Goal: Communication & Community: Answer question/provide support

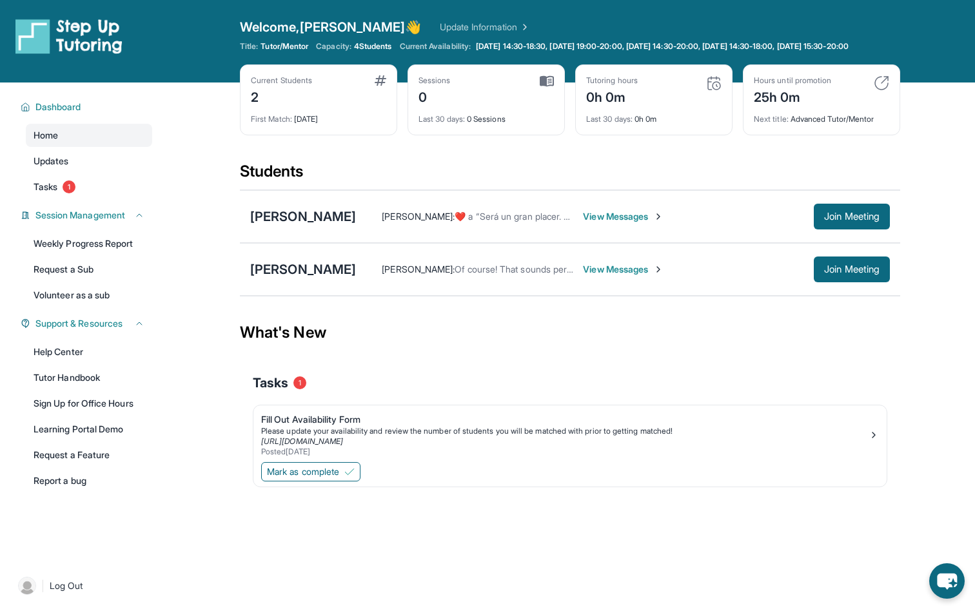
click at [585, 223] on span "View Messages" at bounding box center [623, 216] width 81 height 13
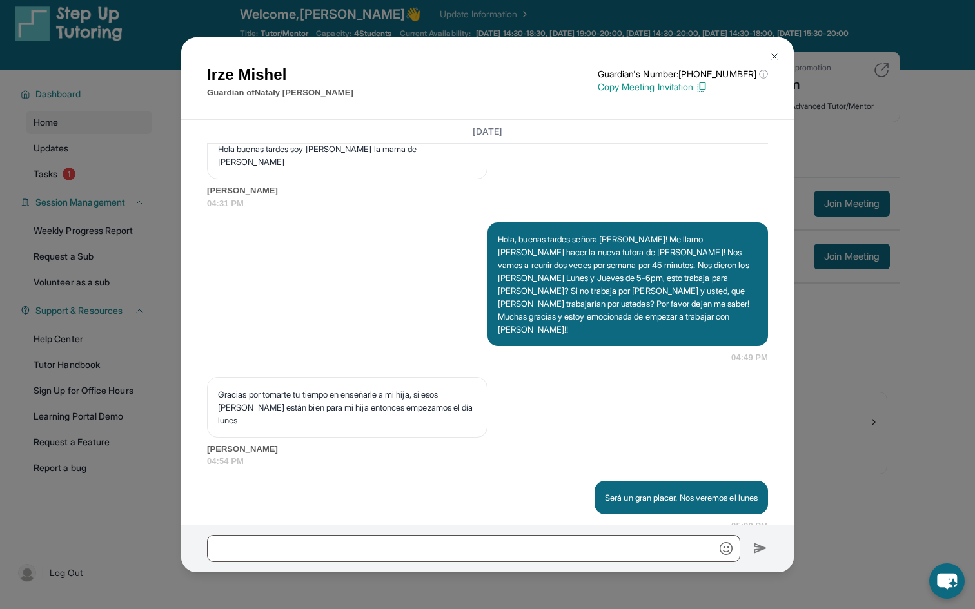
scroll to position [1049, 0]
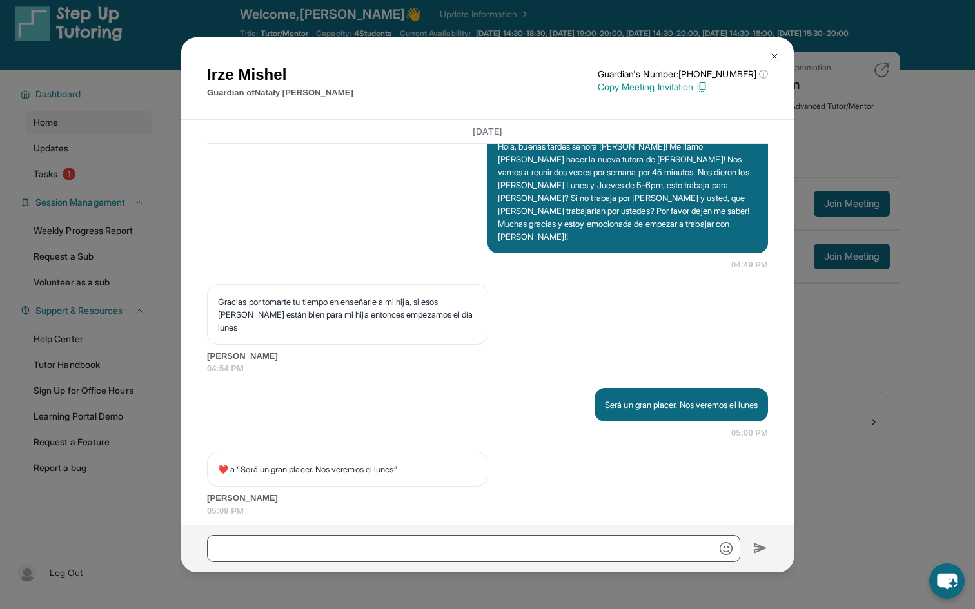
click at [776, 56] on img at bounding box center [774, 57] width 10 height 10
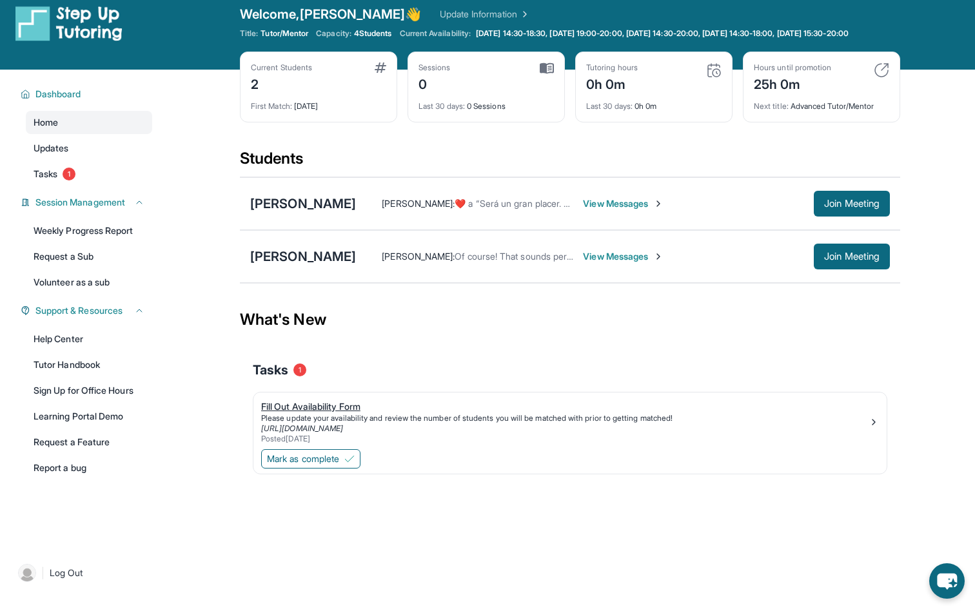
click at [304, 413] on div "Fill Out Availability Form" at bounding box center [564, 406] width 607 height 13
click at [346, 469] on button "Mark as complete" at bounding box center [310, 458] width 99 height 19
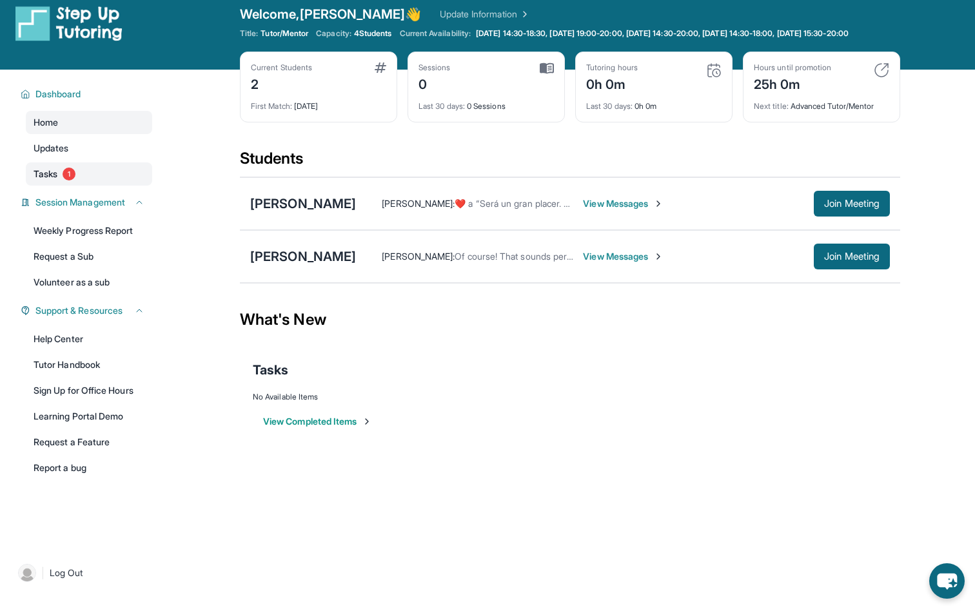
click at [80, 184] on link "Tasks 1" at bounding box center [89, 174] width 126 height 23
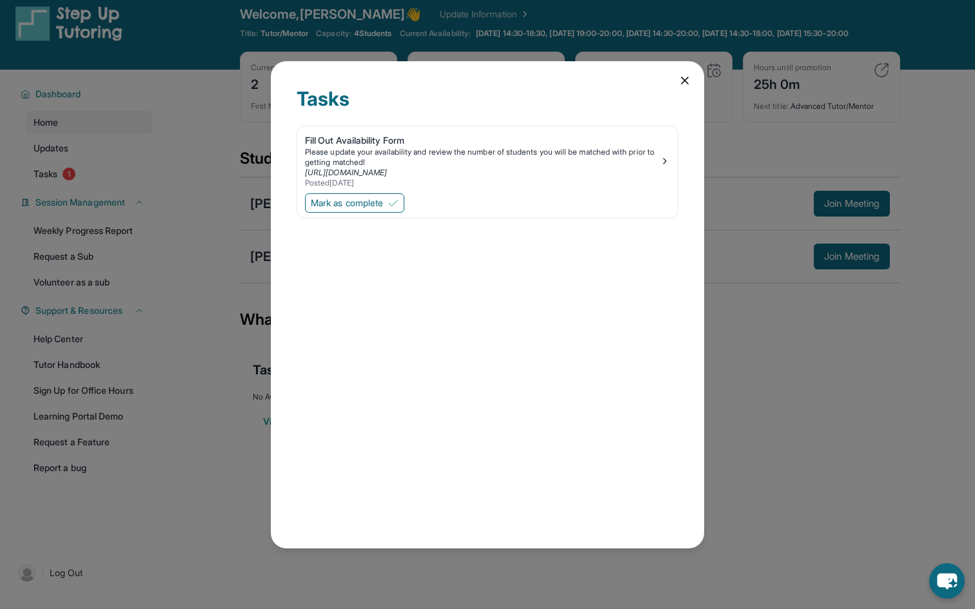
click at [678, 84] on icon at bounding box center [684, 80] width 13 height 13
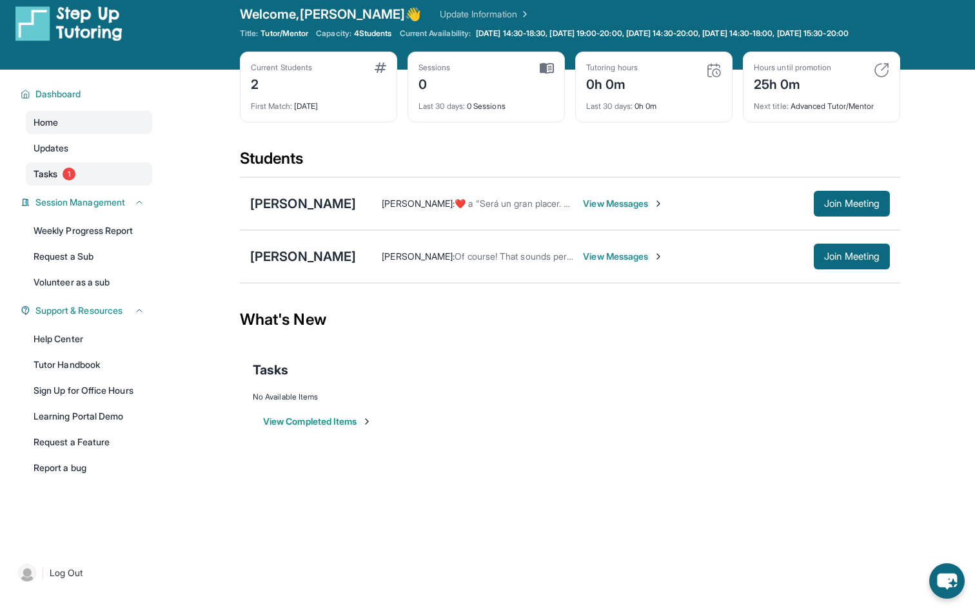
click at [92, 186] on link "Tasks 1" at bounding box center [89, 174] width 126 height 23
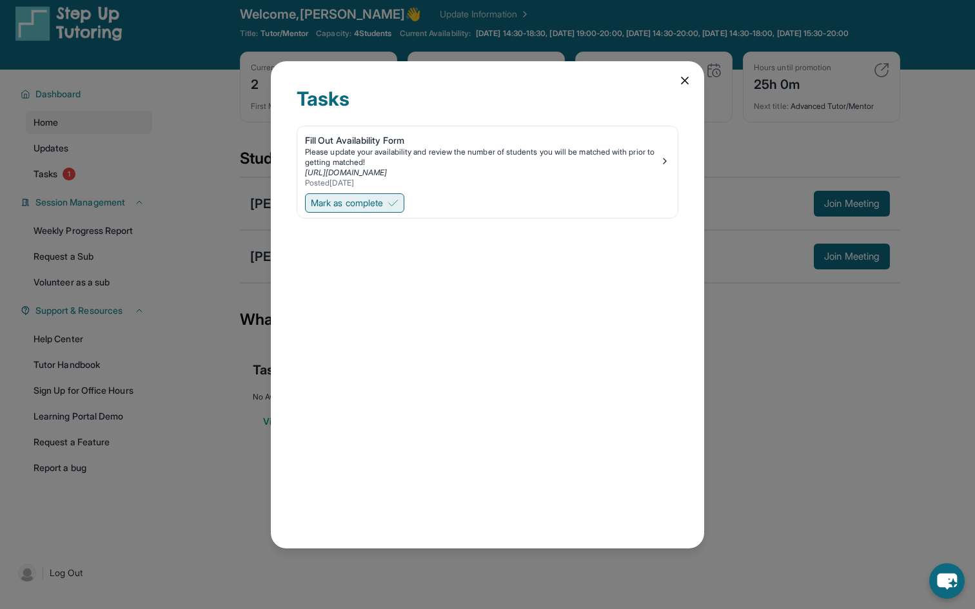
click at [371, 202] on span "Mark as complete" at bounding box center [347, 203] width 72 height 13
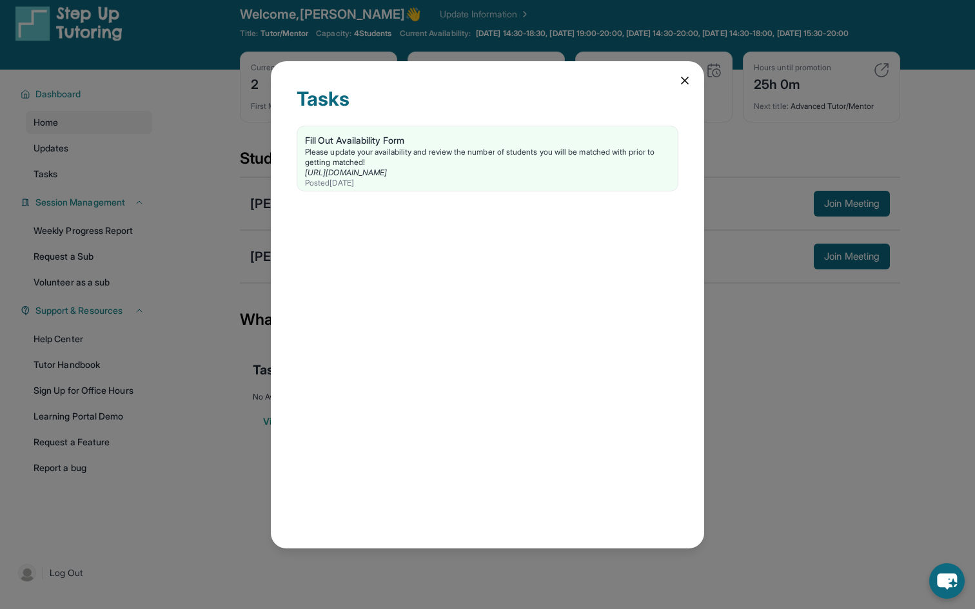
click at [682, 81] on icon at bounding box center [684, 80] width 13 height 13
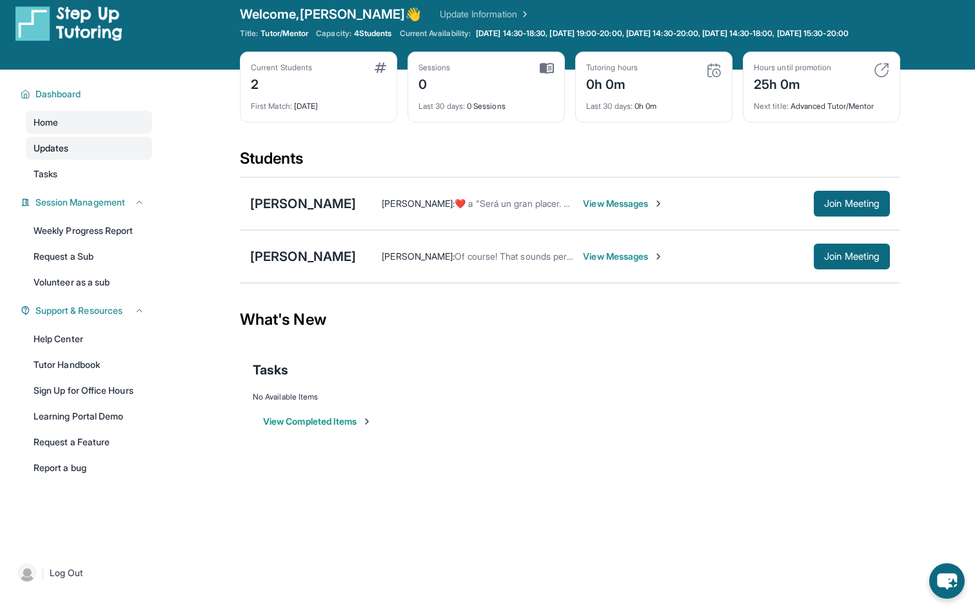
click at [49, 155] on span "Updates" at bounding box center [51, 148] width 35 height 13
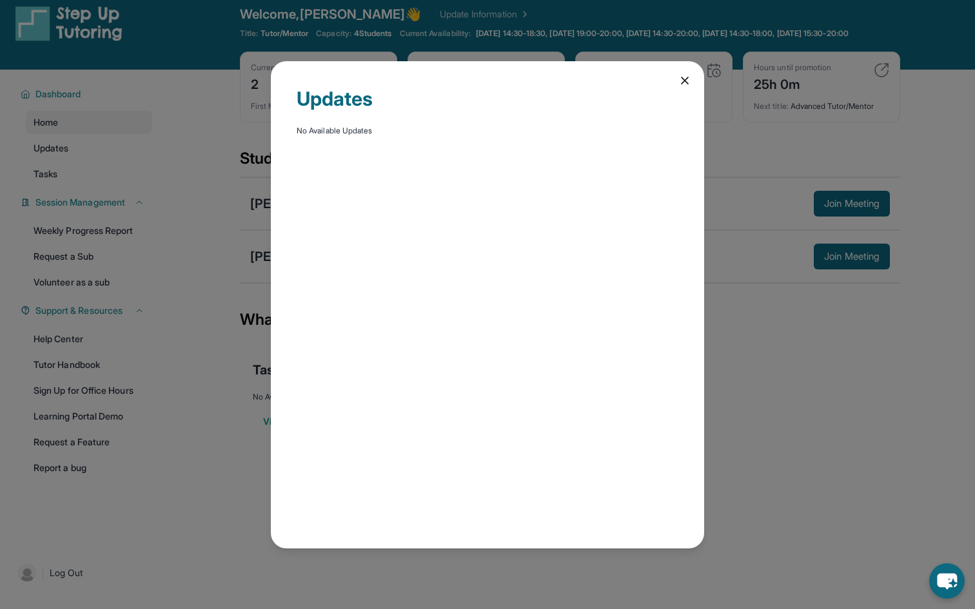
click at [685, 77] on icon at bounding box center [684, 80] width 13 height 13
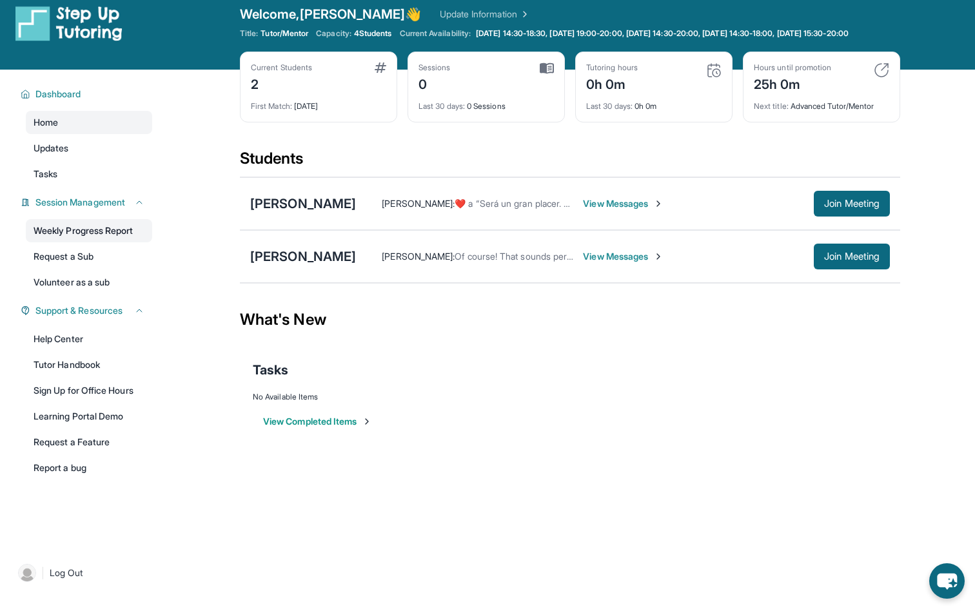
click at [103, 238] on link "Weekly Progress Report" at bounding box center [89, 230] width 126 height 23
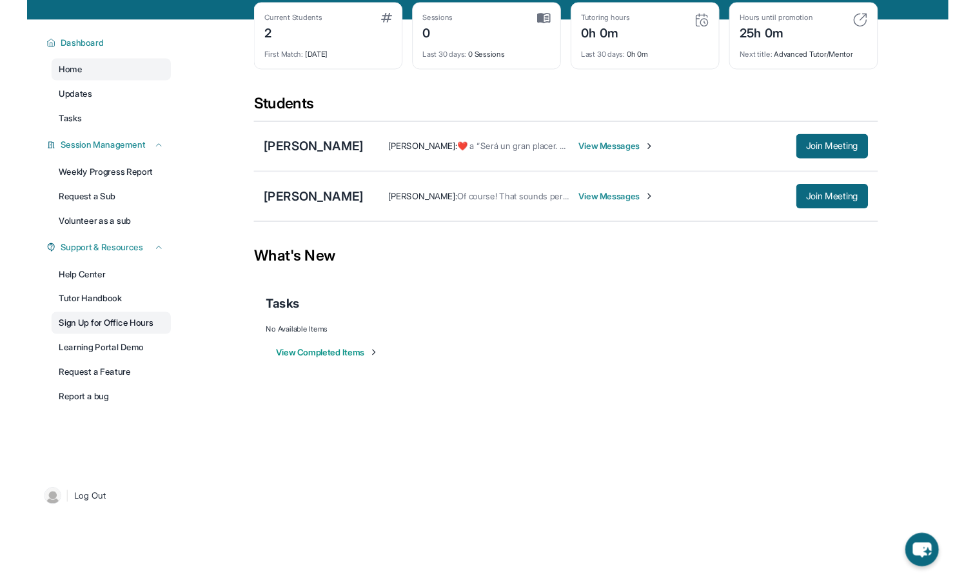
scroll to position [81, 0]
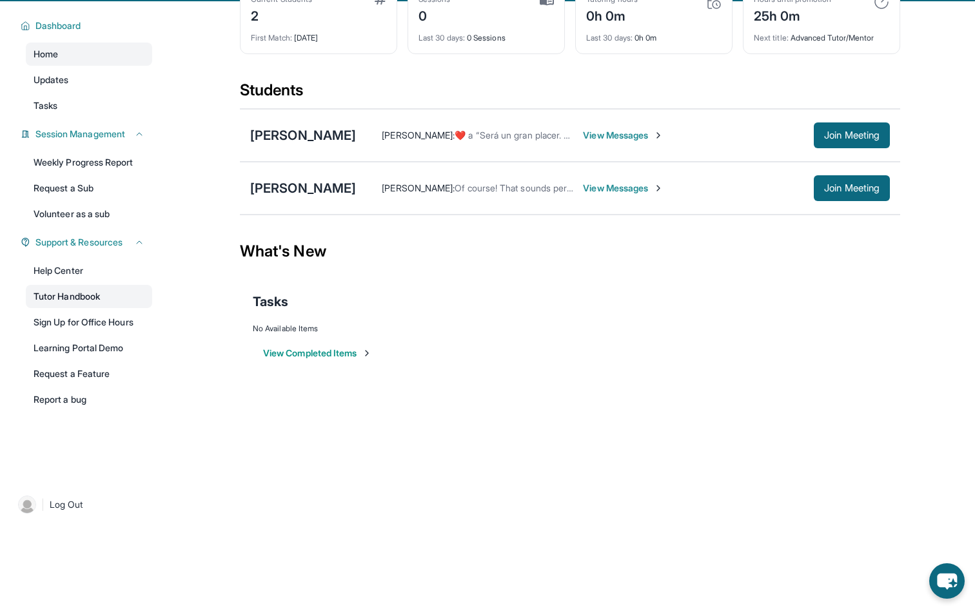
click at [103, 308] on link "Tutor Handbook" at bounding box center [89, 296] width 126 height 23
click at [92, 355] on link "Learning Portal Demo" at bounding box center [89, 348] width 126 height 23
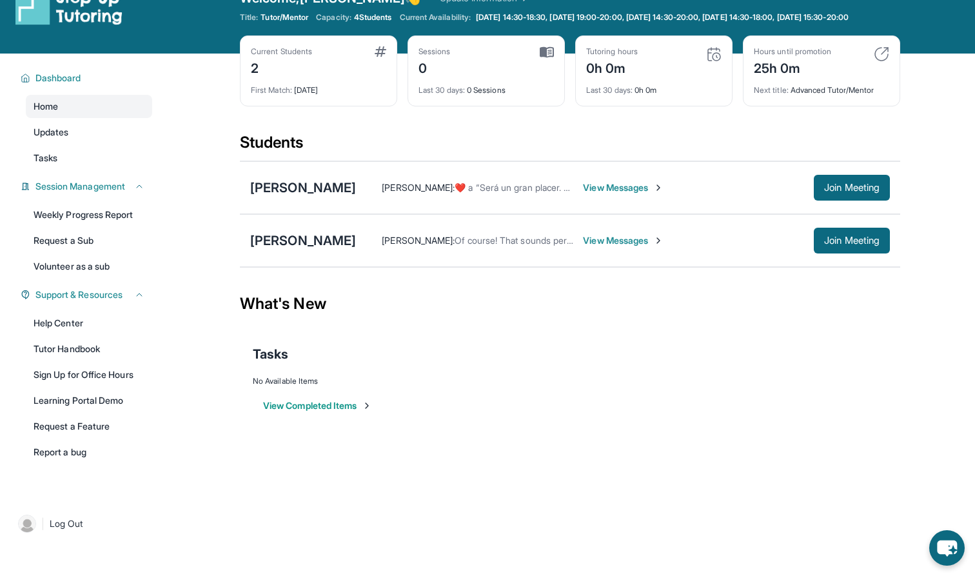
scroll to position [26, 0]
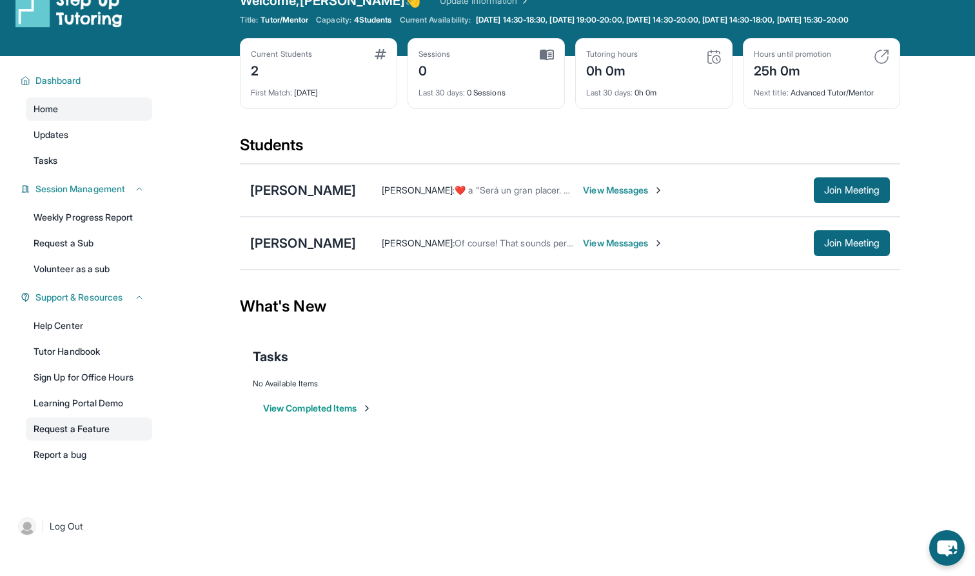
click at [105, 440] on link "Request a Feature" at bounding box center [89, 428] width 126 height 23
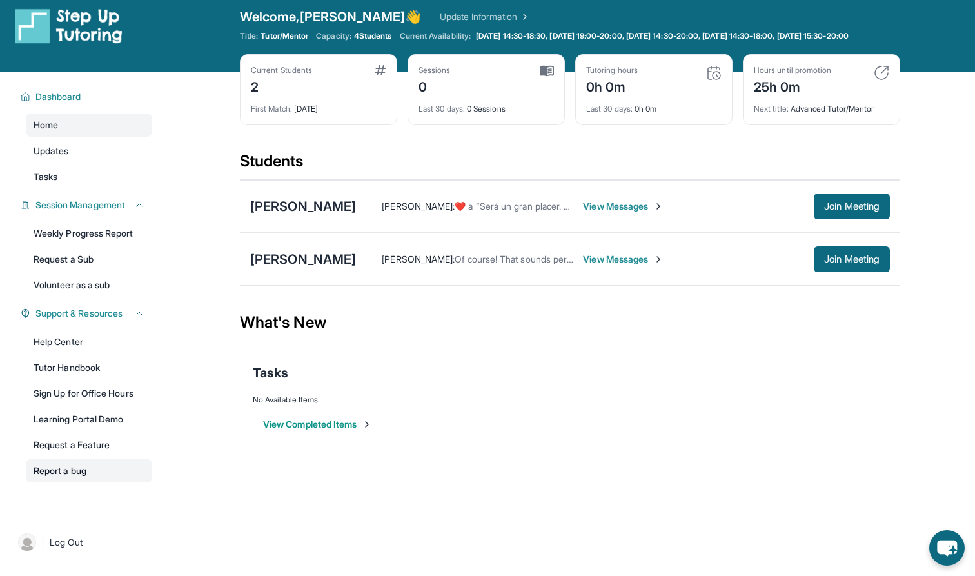
scroll to position [0, 0]
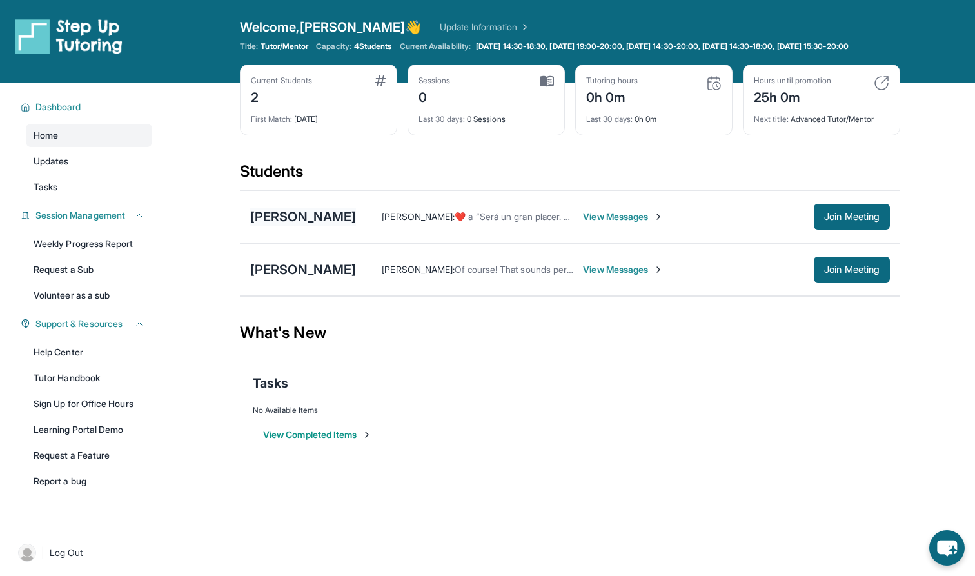
click at [270, 226] on div "Nataly Valle" at bounding box center [303, 217] width 106 height 18
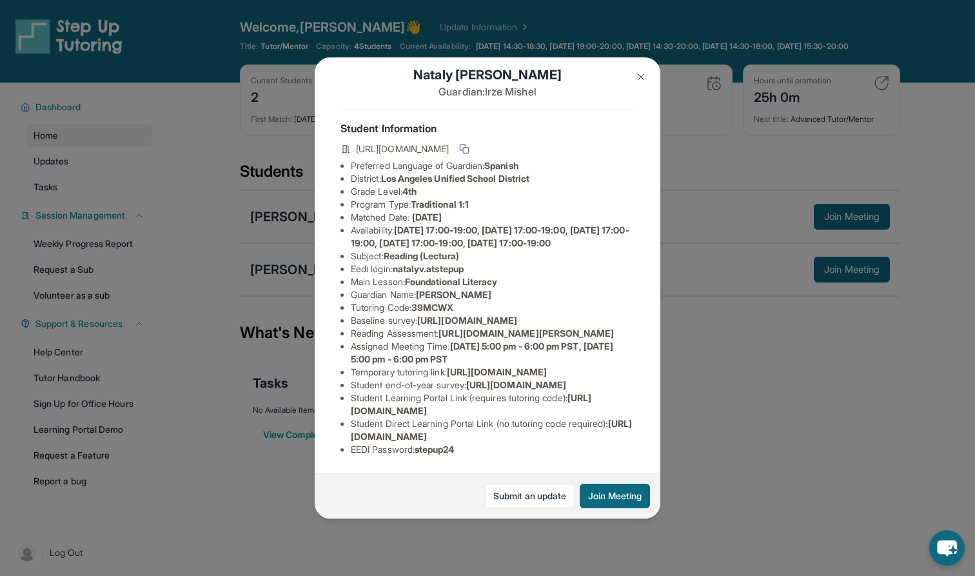
scroll to position [169, 0]
click at [417, 315] on span "https://airtable.com/apprlfn8WjpjBUn2G/shrK0QR6AaNyG5psY?prefill_Type%20of%20Fo…" at bounding box center [467, 320] width 100 height 11
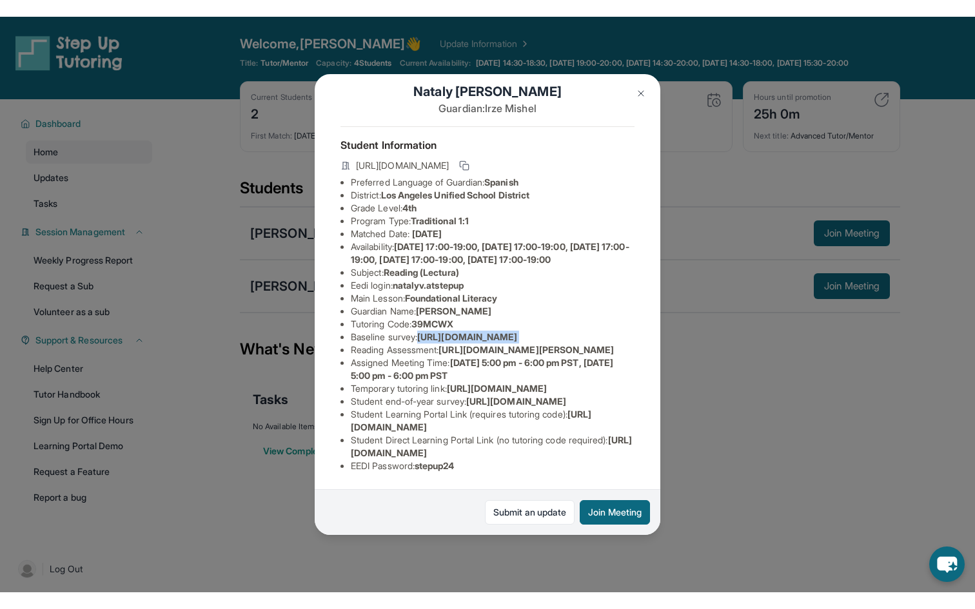
scroll to position [169, 451]
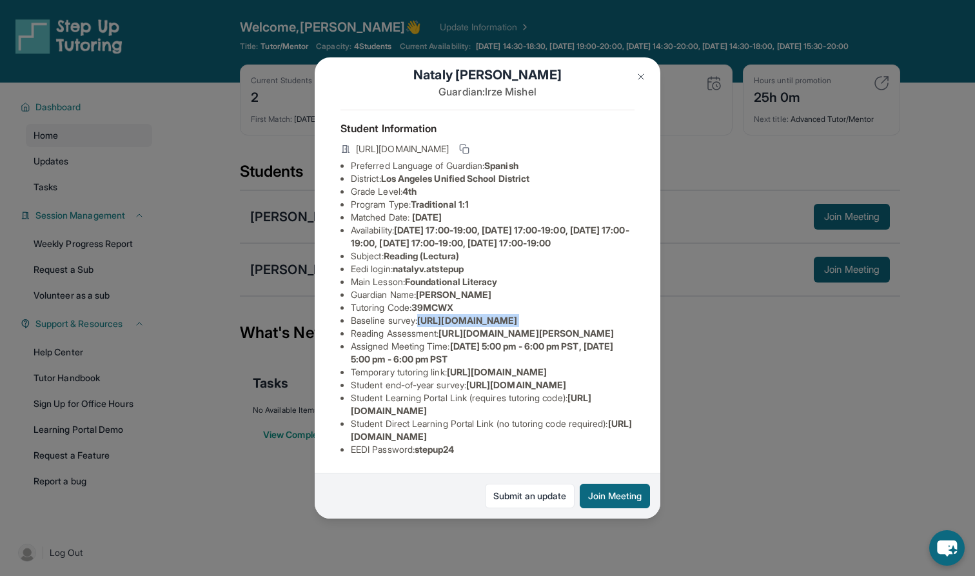
drag, startPoint x: 360, startPoint y: 205, endPoint x: 577, endPoint y: 229, distance: 217.4
click at [577, 229] on div "Nataly Valle Guardian: Irze Mishel Student Information https://student-portal.s…" at bounding box center [488, 287] width 346 height 460
copy span "https://airtable.com/apprlfn8WjpjBUn2G/shrK0QR6AaNyG5psY?prefill_Type%20of%20Fo…"
click at [509, 64] on div "Nataly Valle Guardian: Irze Mishel Student Information https://student-portal.s…" at bounding box center [488, 287] width 346 height 460
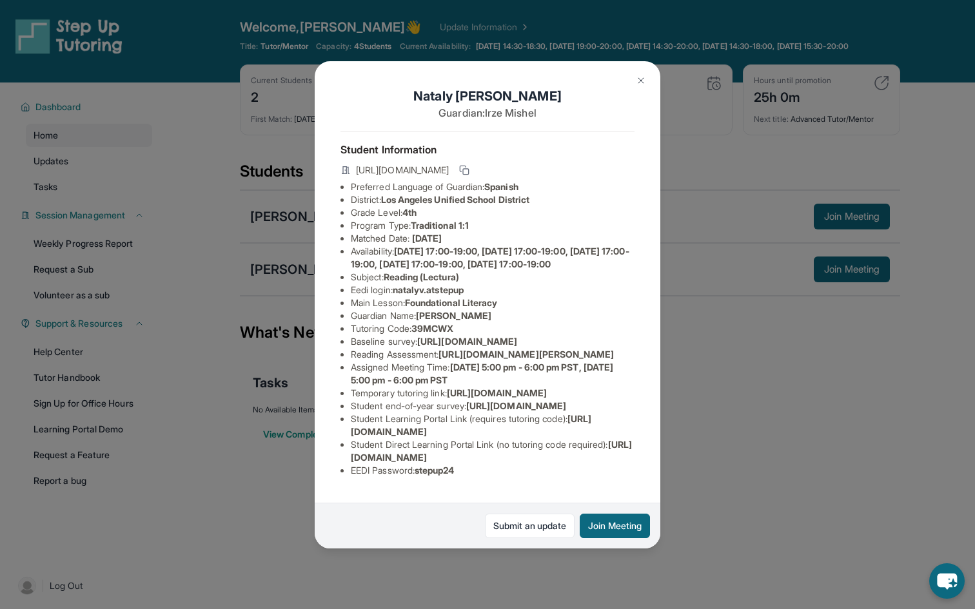
scroll to position [126, 0]
click at [446, 336] on span "https://airtable.com/apprlfn8WjpjBUn2G/shrK0QR6AaNyG5psY?prefill_Type%20of%20Fo…" at bounding box center [467, 341] width 100 height 11
click at [417, 336] on span "https://airtable.com/apprlfn8WjpjBUn2G/shrK0QR6AaNyG5psY?prefill_Type%20of%20Fo…" at bounding box center [467, 341] width 100 height 11
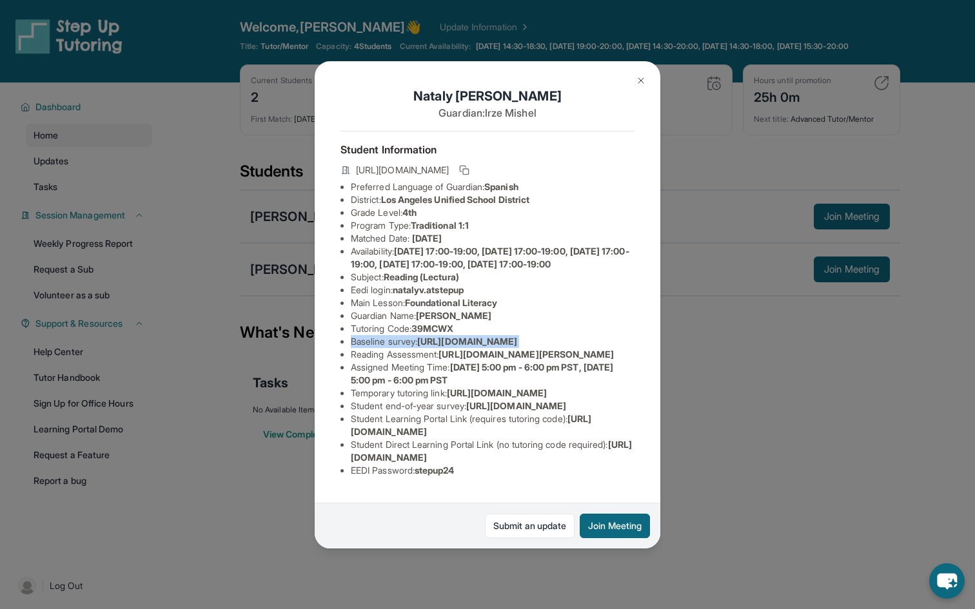
click at [417, 336] on span "https://airtable.com/apprlfn8WjpjBUn2G/shrK0QR6AaNyG5psY?prefill_Type%20of%20Fo…" at bounding box center [467, 341] width 100 height 11
copy li "Baseline survey : https://airtable.com/apprlfn8WjpjBUn2G/shrK0QR6AaNyG5psY?pref…"
click at [419, 348] on li "Reading Assessment : https://qxinqrdf.paperform.co/?id=2024-s7454&name=Nataly%2…" at bounding box center [493, 354] width 284 height 13
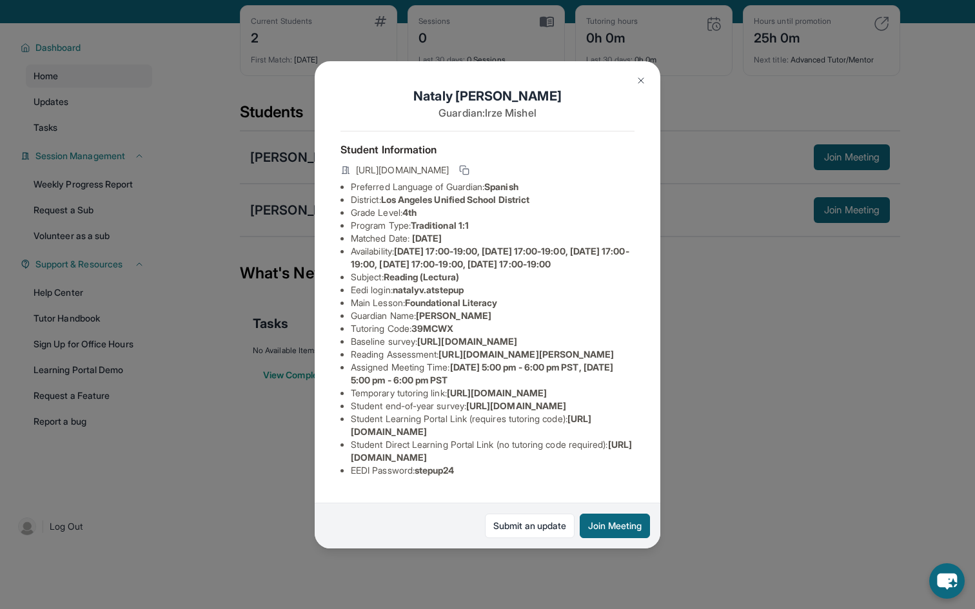
scroll to position [63, 0]
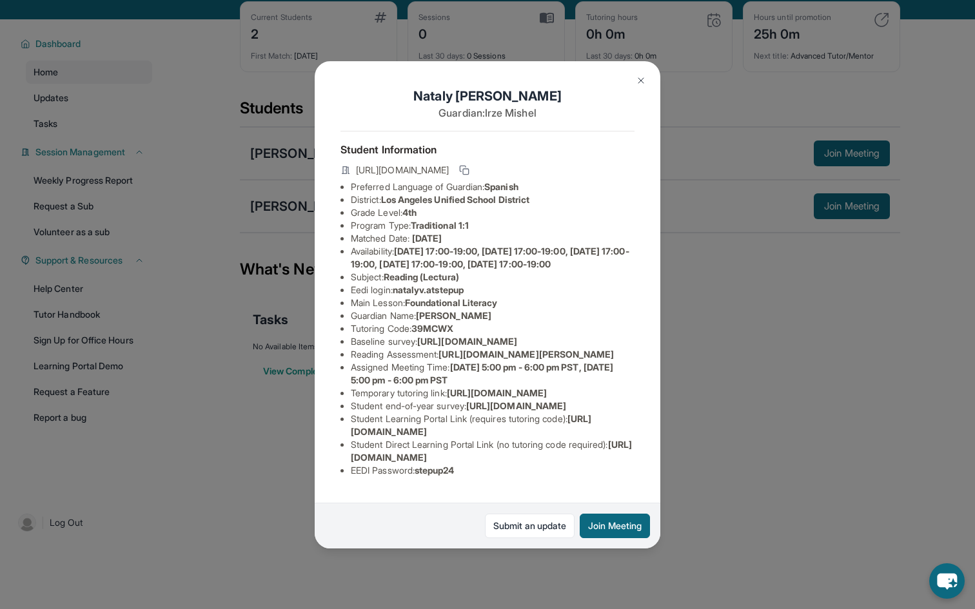
click at [453, 349] on span "https://qxinqrdf.paperform.co/?id=2024-s7454&name=Nataly%20Valle&grade=4th&wind…" at bounding box center [526, 354] width 175 height 11
drag, startPoint x: 453, startPoint y: 277, endPoint x: 607, endPoint y: 288, distance: 154.5
click at [607, 349] on span "https://qxinqrdf.paperform.co/?id=2024-s7454&name=Nataly%20Valle&grade=4th&wind…" at bounding box center [526, 354] width 175 height 11
copy span "https://qxinqrdf.paperform.co/?id=2024-s7454&name=Nataly%20Valle&grade=4th&wind…"
click at [469, 362] on span "Monday 5:00 pm - 6:00 pm PST, Wednesday 5:00 pm - 6:00 pm PST" at bounding box center [482, 374] width 262 height 24
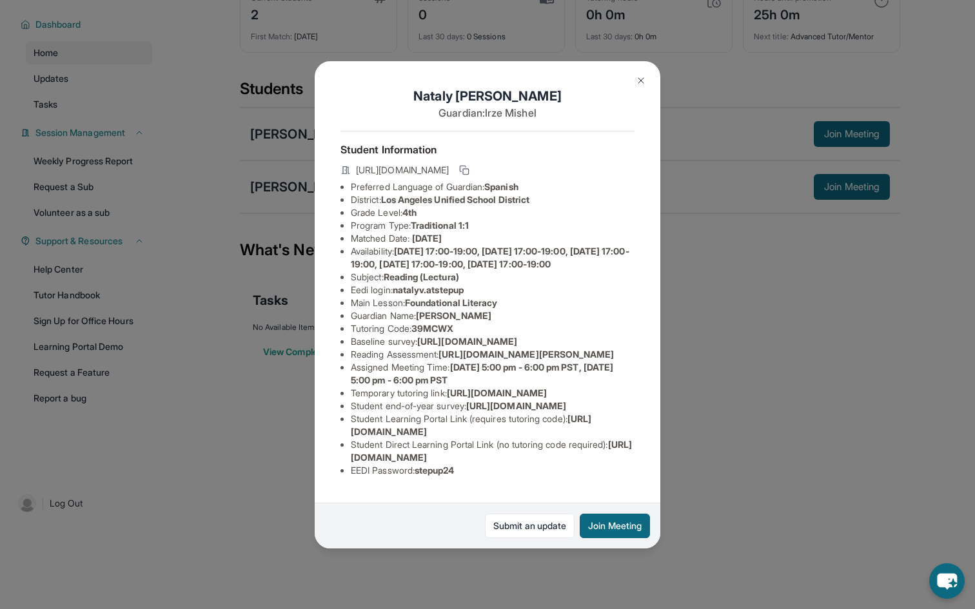
scroll to position [93, 0]
click at [447, 388] on span "https://www.thelessonspace.com/space/0b429bdc-5567-42e3-928e-04674c9bd65c/" at bounding box center [497, 393] width 100 height 11
drag, startPoint x: 360, startPoint y: 338, endPoint x: 479, endPoint y: 350, distance: 119.3
click at [479, 387] on li "Temporary tutoring link : https://www.thelessonspace.com/space/0b429bdc-5567-42…" at bounding box center [493, 393] width 284 height 13
copy span "https://www.thelessonspace.com/space/0b429bdc-5567-42e3-928e-04674c9bd65c/"
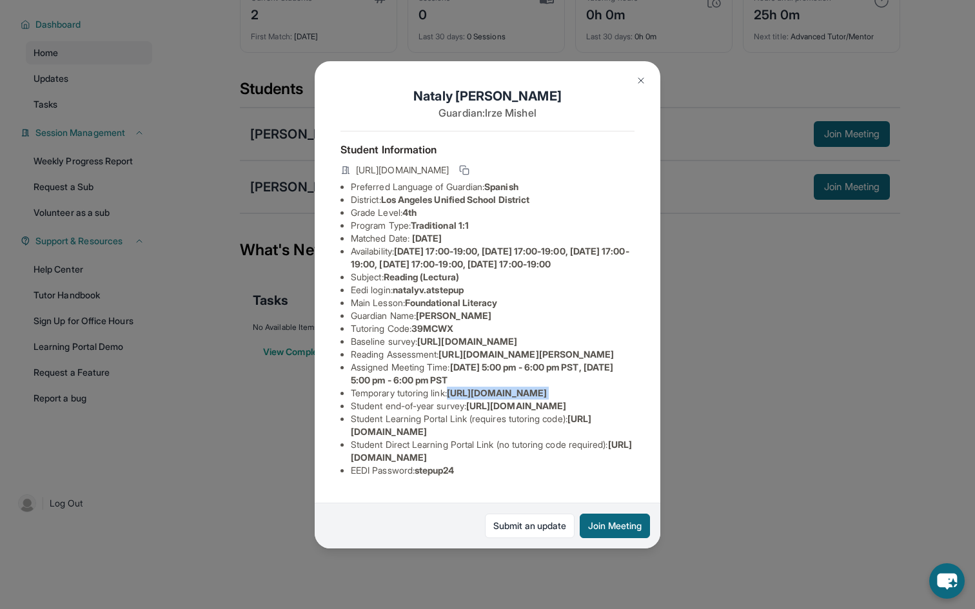
scroll to position [143, 0]
click at [500, 437] on span "https://student-portal.stepuptutoring.org/student" at bounding box center [471, 425] width 241 height 24
click at [460, 437] on span "https://student-portal.stepuptutoring.org/student" at bounding box center [471, 425] width 241 height 24
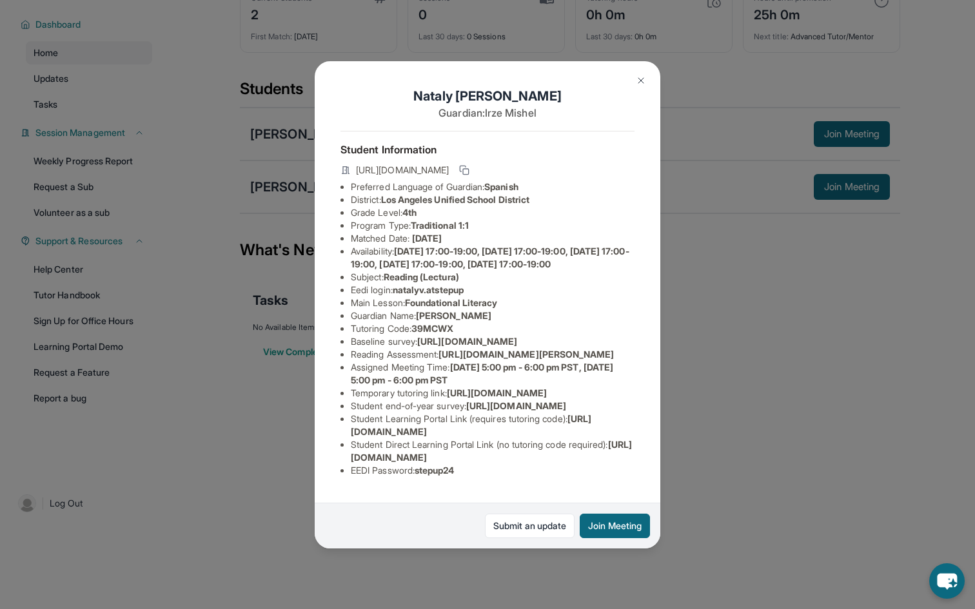
click at [362, 437] on span "https://student-portal.stepuptutoring.org/student" at bounding box center [471, 425] width 241 height 24
drag, startPoint x: 362, startPoint y: 442, endPoint x: 561, endPoint y: 446, distance: 198.7
click at [561, 437] on span "https://student-portal.stepuptutoring.org/student" at bounding box center [471, 425] width 241 height 24
copy span "https://student-portal.stepuptutoring.org/student"
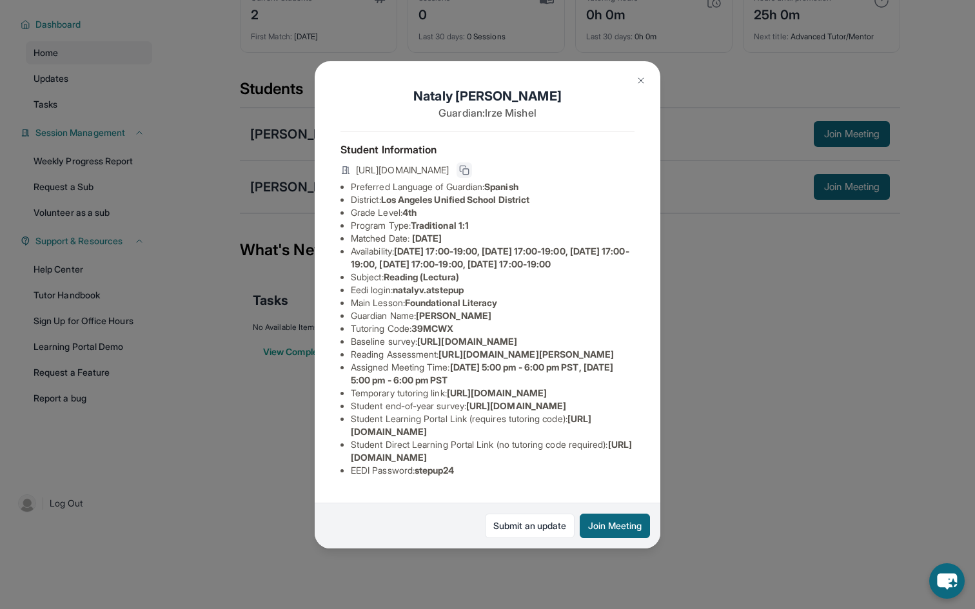
click at [469, 169] on rect at bounding box center [466, 172] width 6 height 6
click at [466, 166] on icon at bounding box center [463, 169] width 6 height 6
click at [464, 336] on span "https://airtable.com/apprlfn8WjpjBUn2G/shrK0QR6AaNyG5psY?prefill_Type%20of%20Fo…" at bounding box center [467, 341] width 100 height 11
click at [437, 323] on span "39MCWX" at bounding box center [432, 328] width 42 height 11
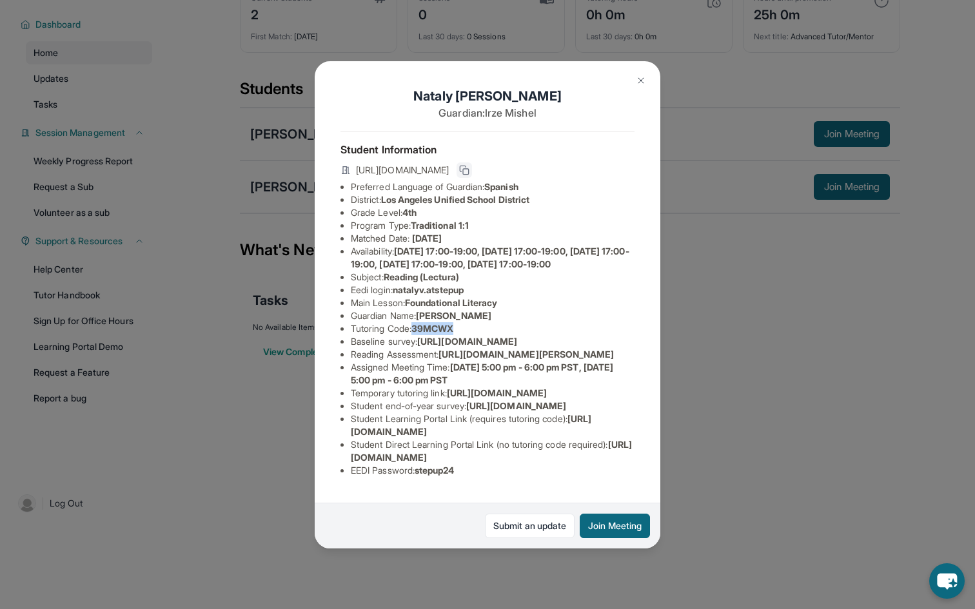
click at [437, 323] on span "39MCWX" at bounding box center [432, 328] width 42 height 11
copy span "39MCWX"
click at [390, 437] on span "https://student-portal.stepuptutoring.org/student" at bounding box center [471, 425] width 241 height 24
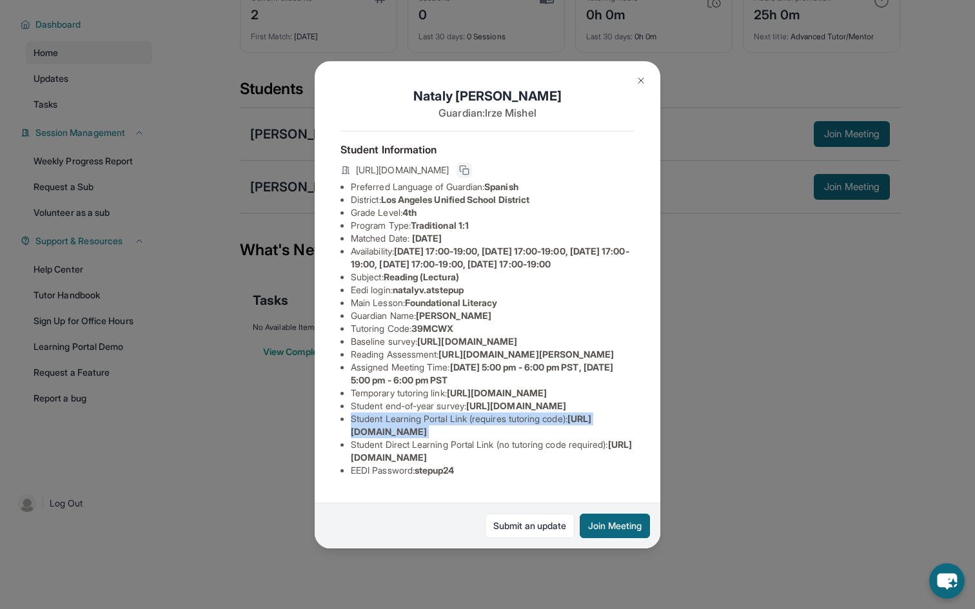
click at [390, 437] on span "https://student-portal.stepuptutoring.org/student" at bounding box center [471, 425] width 241 height 24
click at [351, 437] on span "https://student-portal.stepuptutoring.org/student" at bounding box center [471, 425] width 241 height 24
drag, startPoint x: 344, startPoint y: 442, endPoint x: 554, endPoint y: 435, distance: 210.3
click at [554, 435] on span "https://student-portal.stepuptutoring.org/student" at bounding box center [471, 425] width 241 height 24
copy span "https://student-portal.stepuptutoring.org/student"
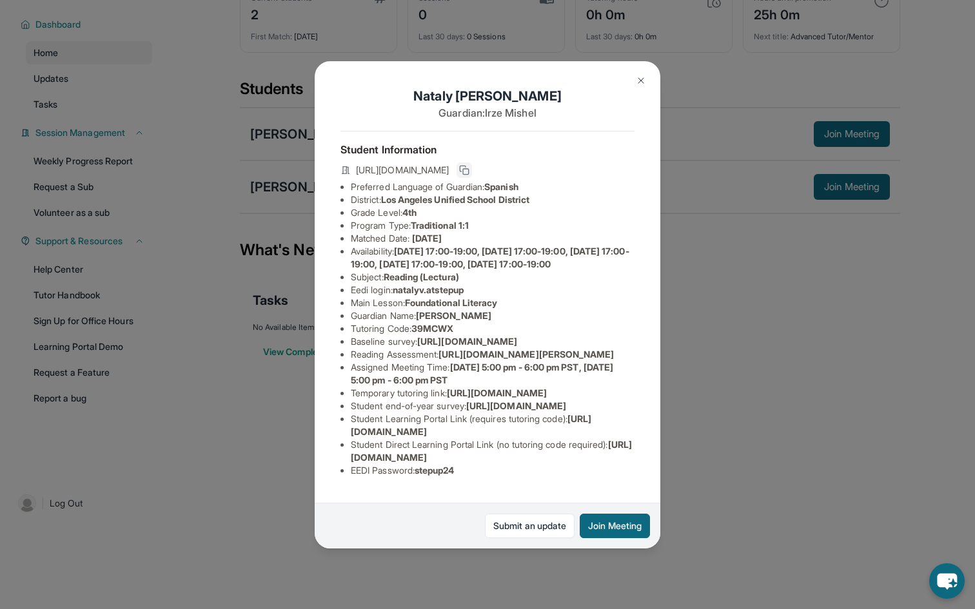
scroll to position [143, 13]
click at [399, 463] on span "https://student-portal.stepuptutoring.org/student/39MCWX" at bounding box center [491, 451] width 281 height 24
click at [351, 463] on span "https://student-portal.stepuptutoring.org/student/39MCWX" at bounding box center [491, 451] width 281 height 24
drag, startPoint x: 348, startPoint y: 466, endPoint x: 593, endPoint y: 467, distance: 245.1
click at [593, 463] on span "https://student-portal.stepuptutoring.org/student/39MCWX" at bounding box center [491, 451] width 281 height 24
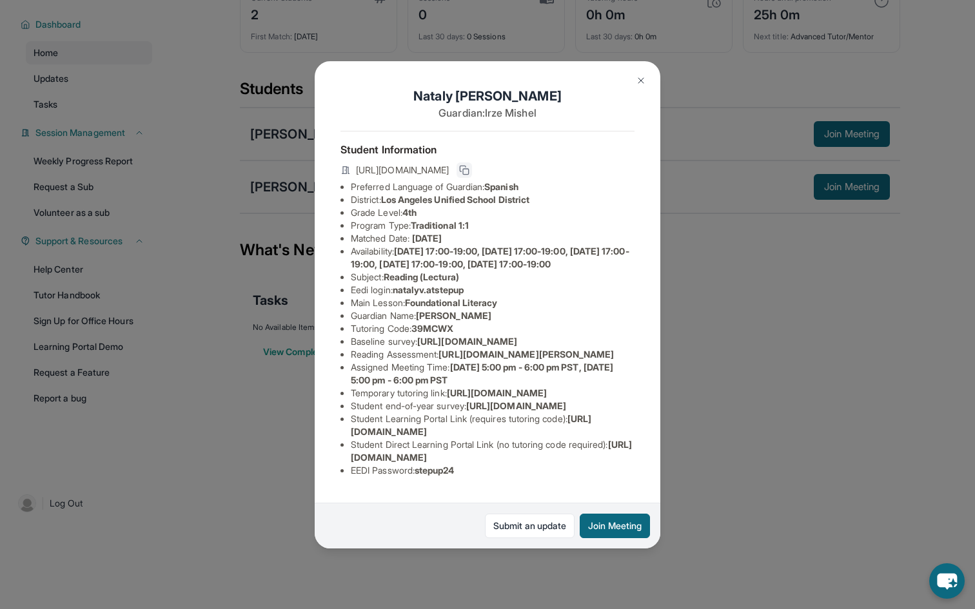
copy span "https://student-portal.stepuptutoring.org/student/39MCWX"
click at [416, 463] on span "https://student-portal.stepuptutoring.org/student/39MCWX" at bounding box center [491, 451] width 281 height 24
click at [637, 80] on img at bounding box center [641, 80] width 10 height 10
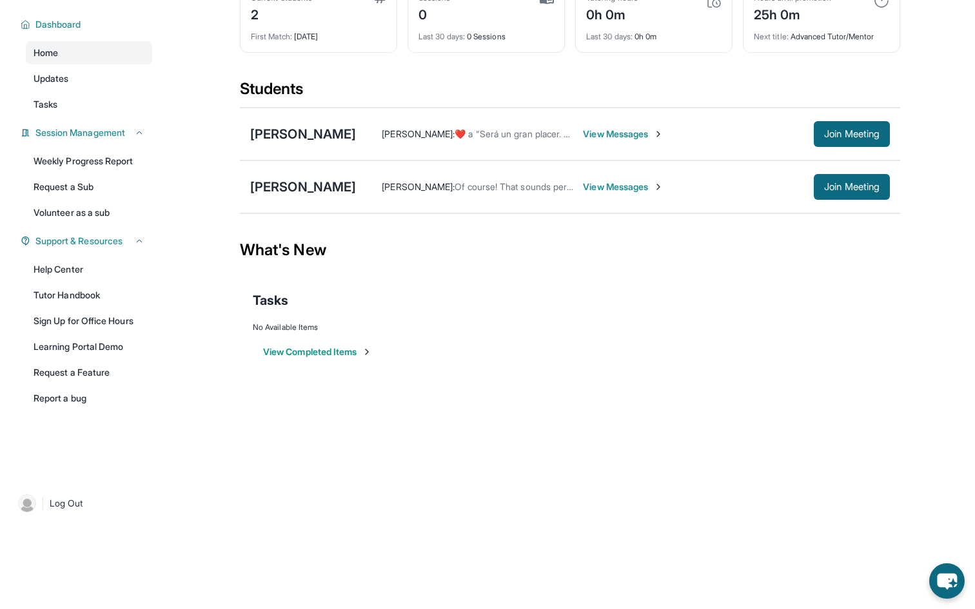
scroll to position [0, 0]
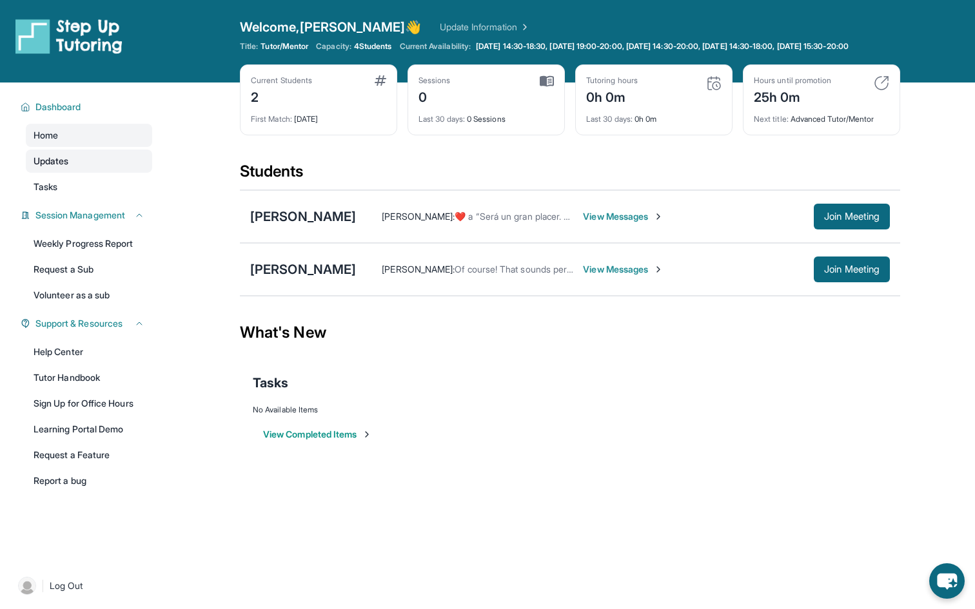
click at [108, 170] on link "Updates" at bounding box center [89, 161] width 126 height 23
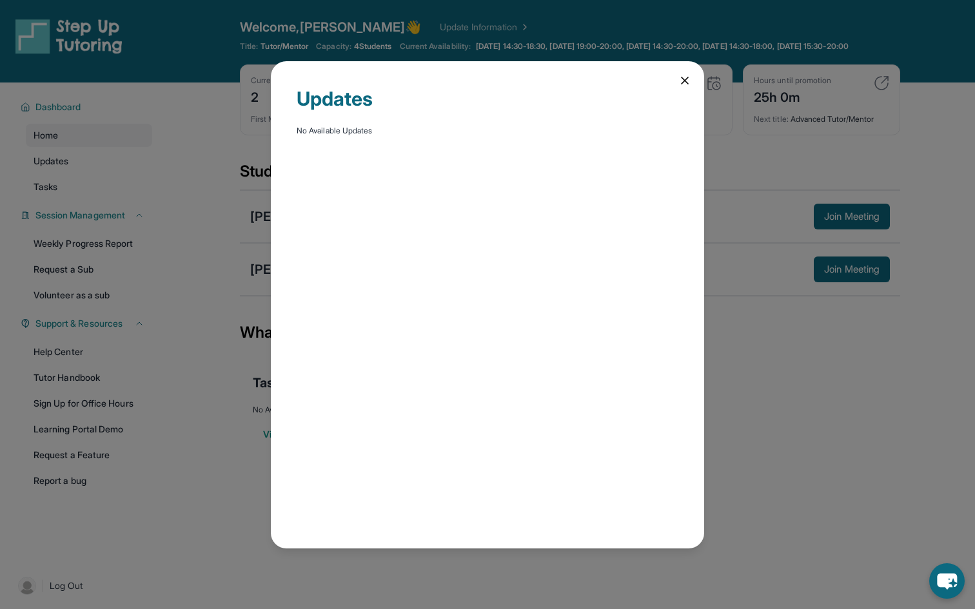
click at [691, 78] on div "Updates No Available Updates" at bounding box center [487, 305] width 433 height 488
click at [684, 78] on icon at bounding box center [684, 80] width 13 height 13
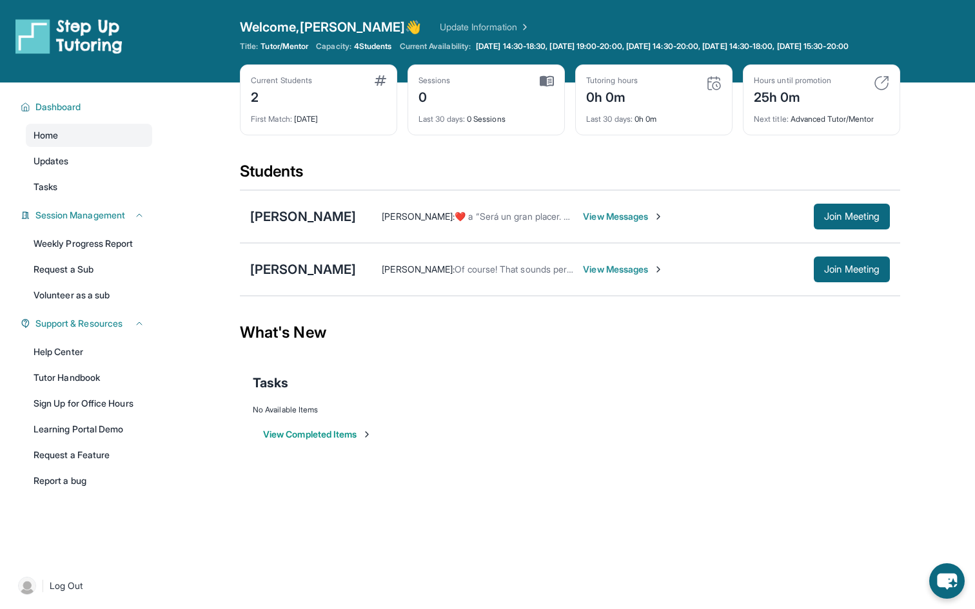
click at [330, 441] on button "View Completed Items" at bounding box center [317, 434] width 109 height 13
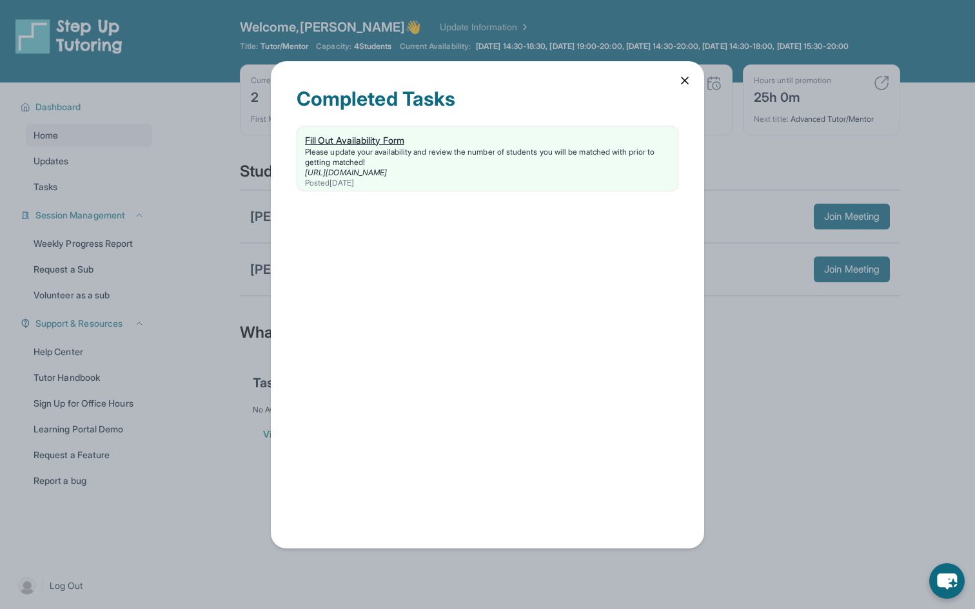
click at [377, 146] on div "Fill Out Availability Form" at bounding box center [487, 140] width 365 height 13
click at [684, 88] on div "Completed Tasks Fill Out Availability Form Please update your availability and …" at bounding box center [487, 305] width 433 height 488
click at [684, 81] on icon at bounding box center [684, 80] width 13 height 13
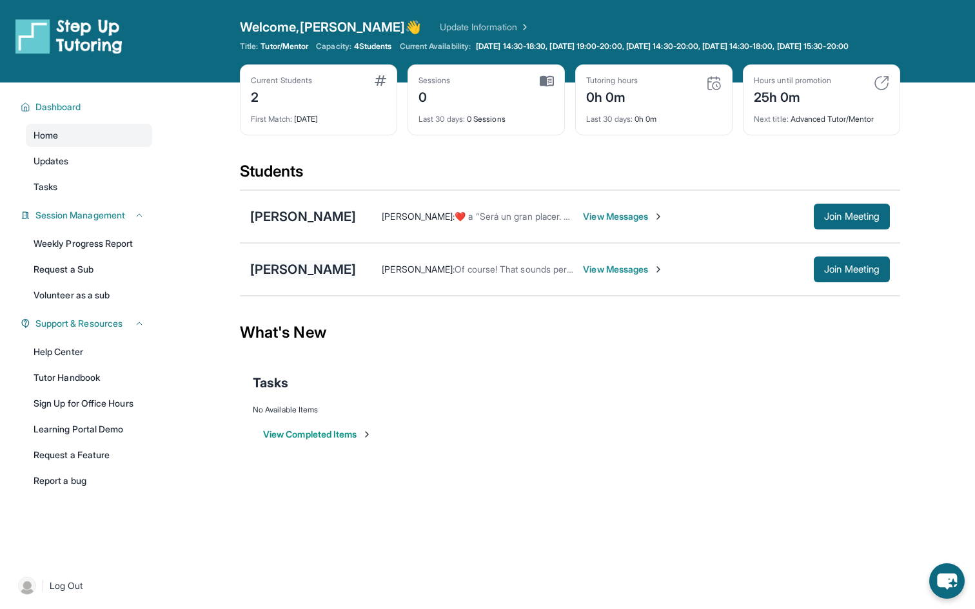
click at [304, 279] on div "Brantley Jackson" at bounding box center [303, 270] width 106 height 18
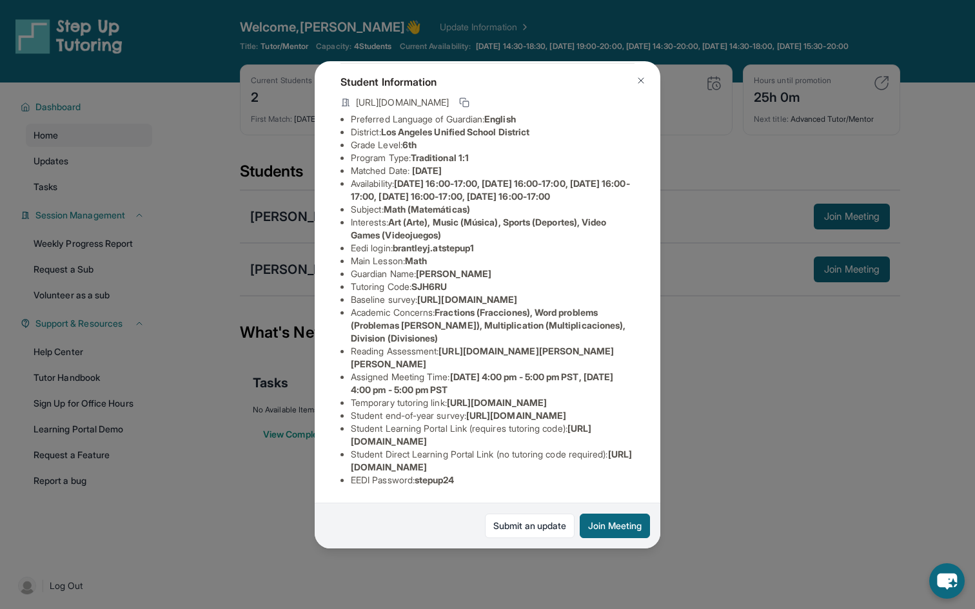
scroll to position [210, 0]
click at [453, 307] on span "Fractions (Fracciones), Word problems (Problemas de dicción), Multiplication (M…" at bounding box center [488, 325] width 275 height 37
click at [464, 307] on span "Fractions (Fracciones), Word problems (Problemas de dicción), Multiplication (M…" at bounding box center [488, 325] width 275 height 37
drag, startPoint x: 464, startPoint y: 226, endPoint x: 494, endPoint y: 225, distance: 30.3
click at [494, 307] on span "Fractions (Fracciones), Word problems (Problemas de dicción), Multiplication (M…" at bounding box center [488, 325] width 275 height 37
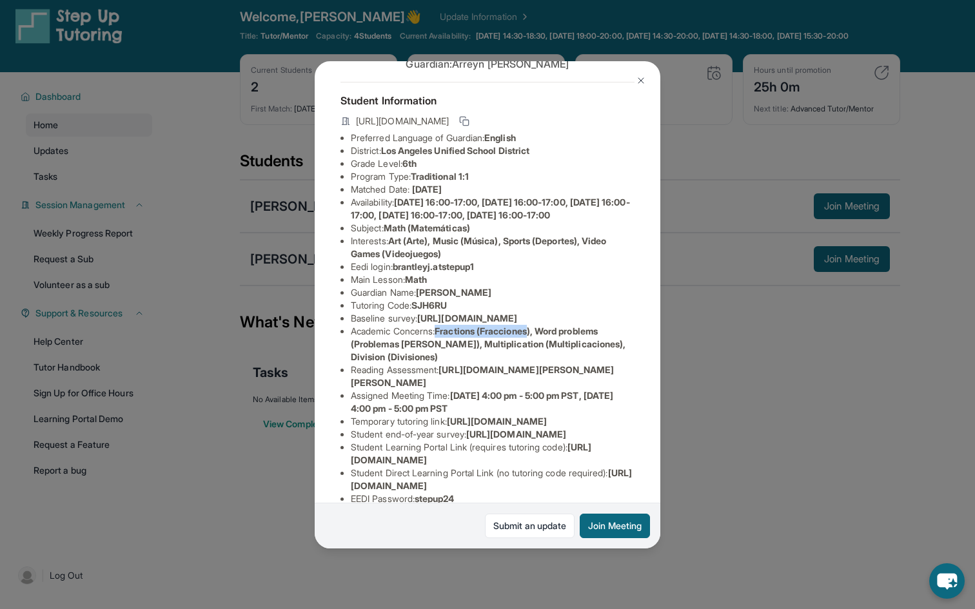
scroll to position [49, 2]
click at [566, 261] on li "Interests : Art (Arte), Music (Música), Sports (Deportes), Video Games (Videoju…" at bounding box center [493, 248] width 284 height 26
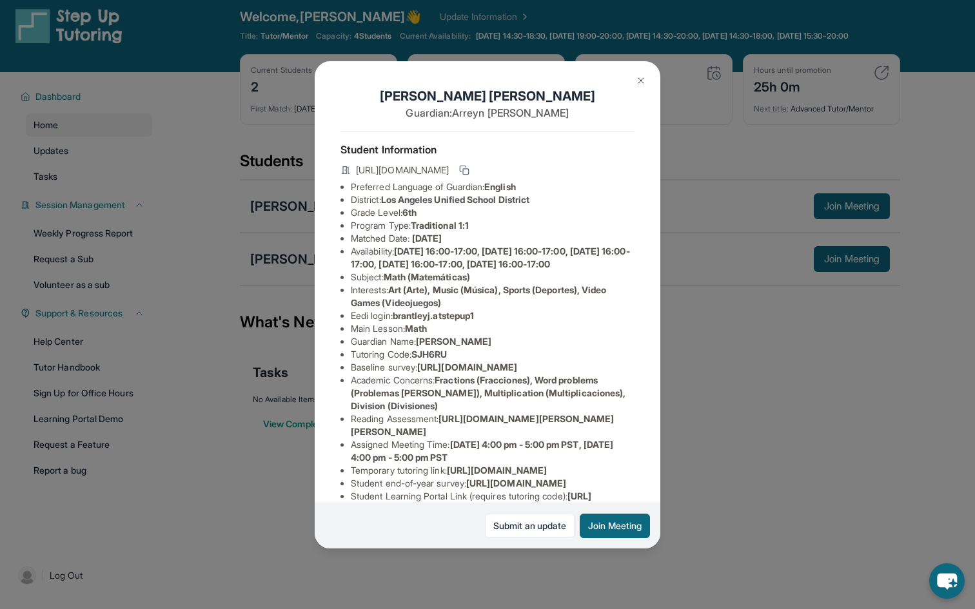
click at [636, 83] on img at bounding box center [641, 80] width 10 height 10
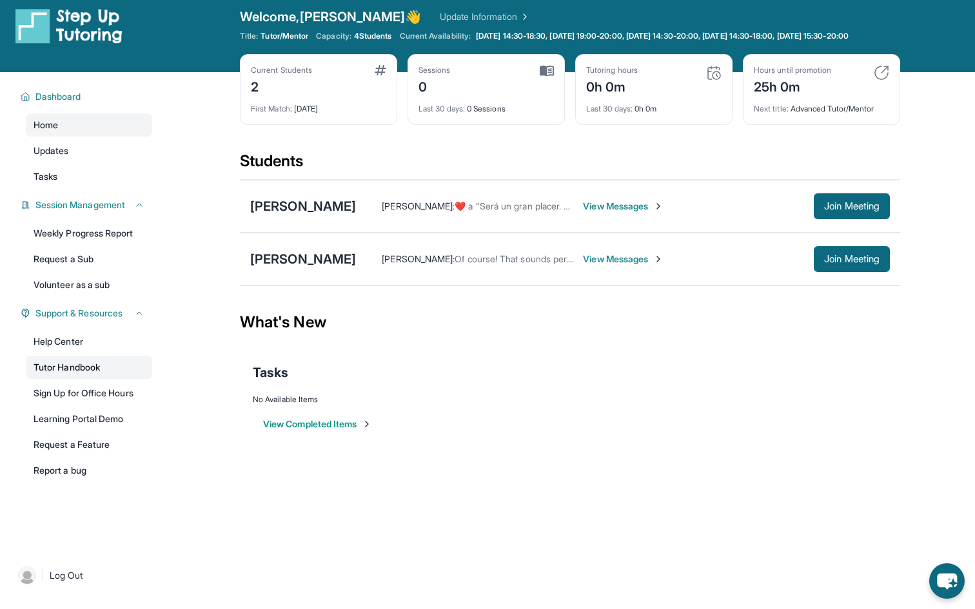
click at [92, 375] on link "Tutor Handbook" at bounding box center [89, 367] width 126 height 23
click at [290, 215] on div "Nataly Valle" at bounding box center [303, 206] width 106 height 18
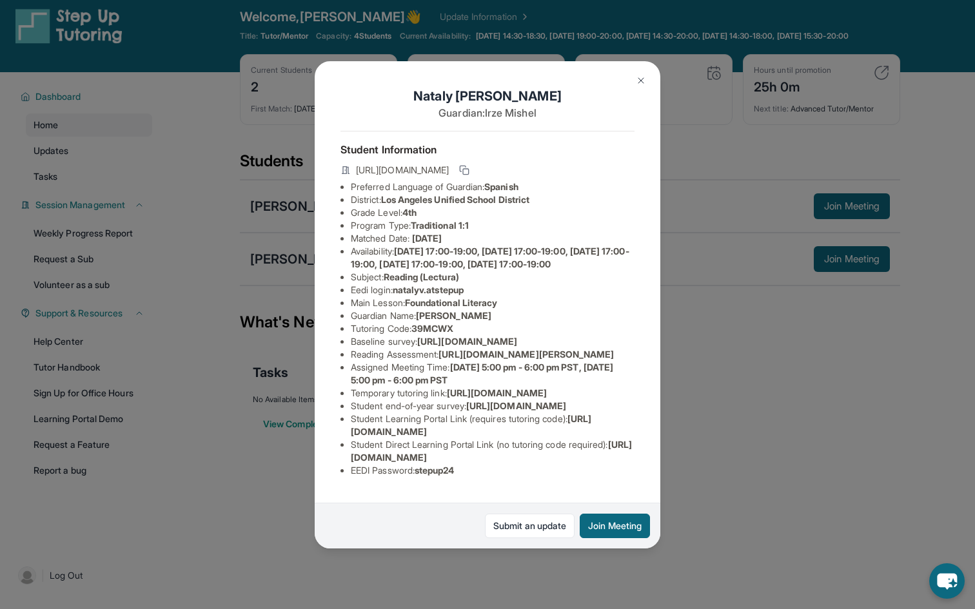
scroll to position [143, 0]
click at [602, 528] on button "Join Meeting" at bounding box center [615, 526] width 70 height 25
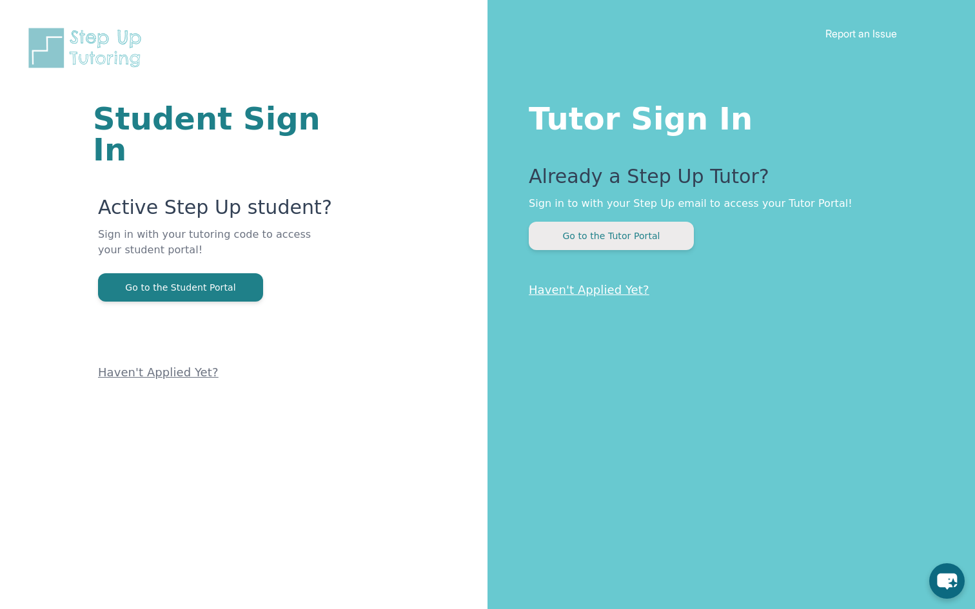
click at [604, 239] on button "Go to the Tutor Portal" at bounding box center [611, 236] width 165 height 28
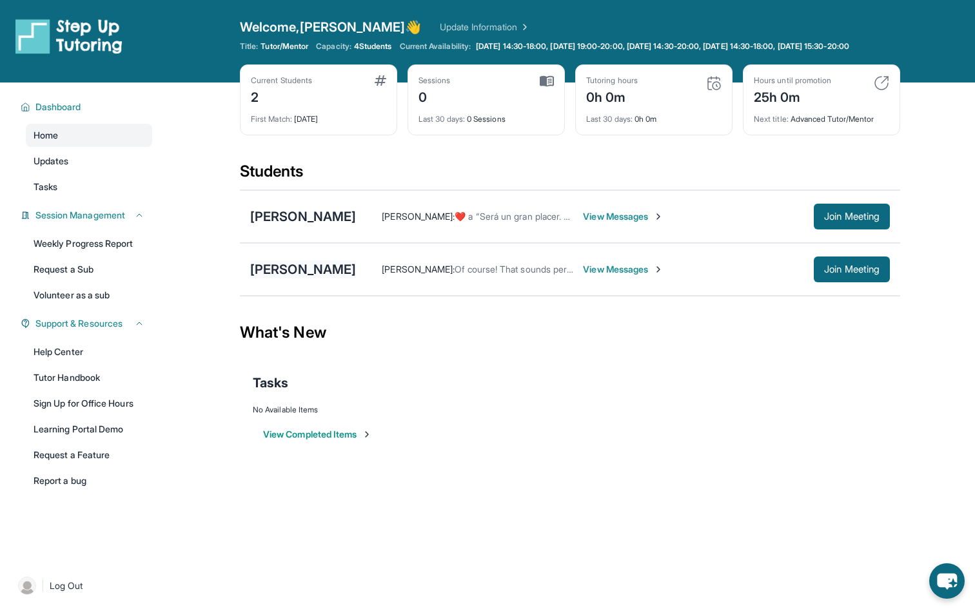
click at [266, 279] on div "[PERSON_NAME]" at bounding box center [303, 270] width 106 height 18
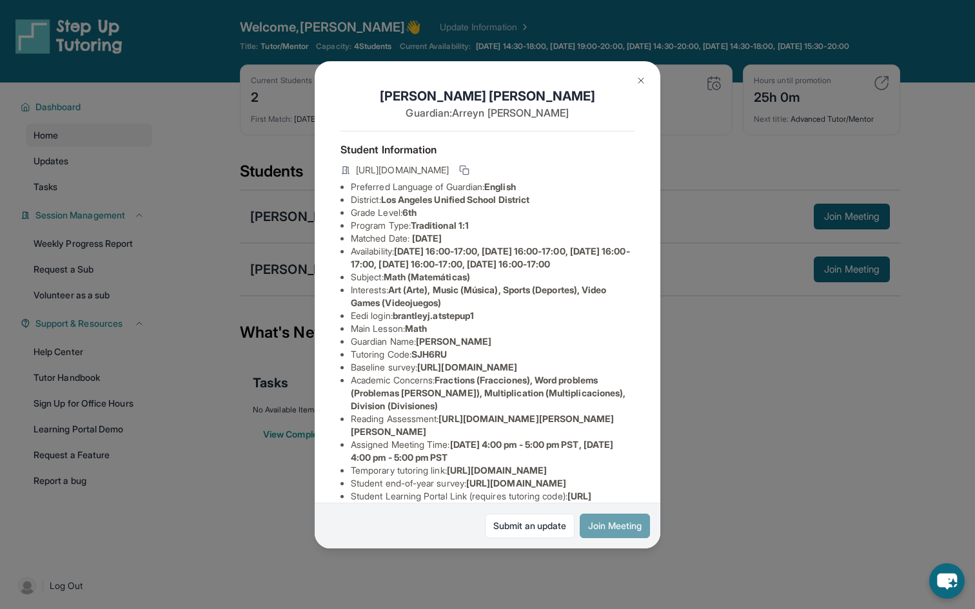
click at [584, 522] on button "Join Meeting" at bounding box center [615, 526] width 70 height 25
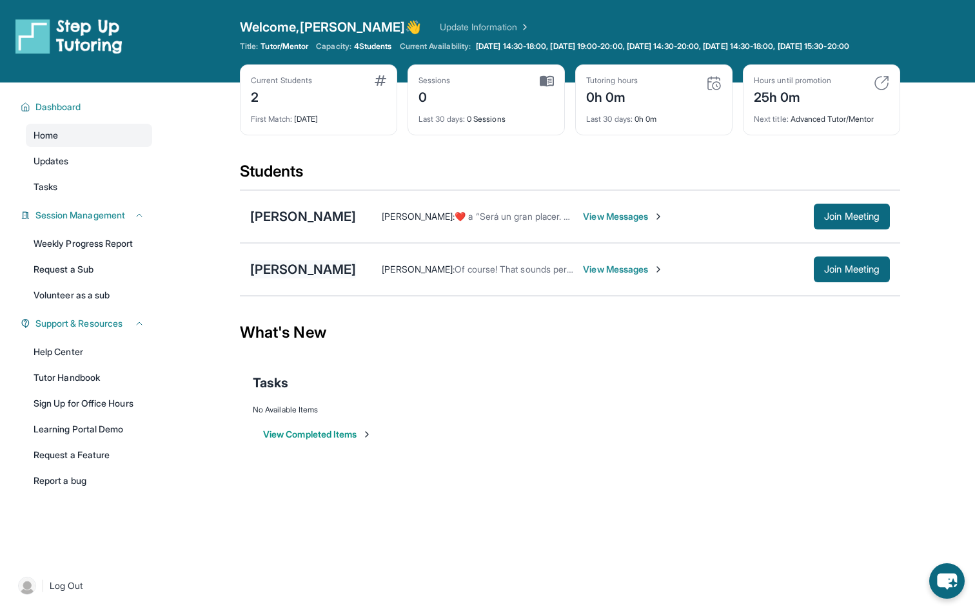
click at [295, 279] on div "[PERSON_NAME]" at bounding box center [303, 270] width 106 height 18
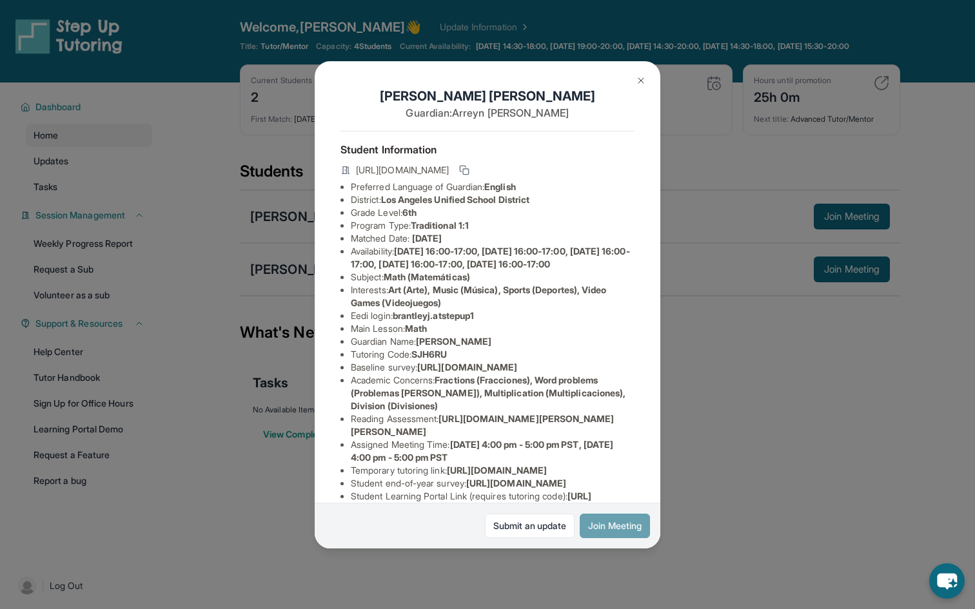
click at [599, 529] on button "Join Meeting" at bounding box center [615, 526] width 70 height 25
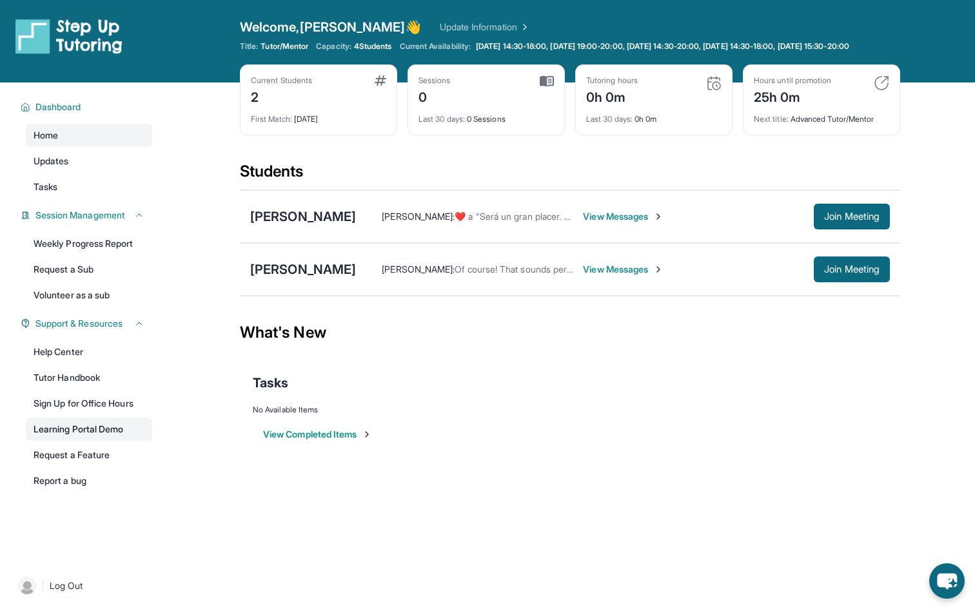
click at [80, 439] on link "Learning Portal Demo" at bounding box center [89, 429] width 126 height 23
click at [282, 226] on div "Nataly Valle" at bounding box center [303, 217] width 106 height 18
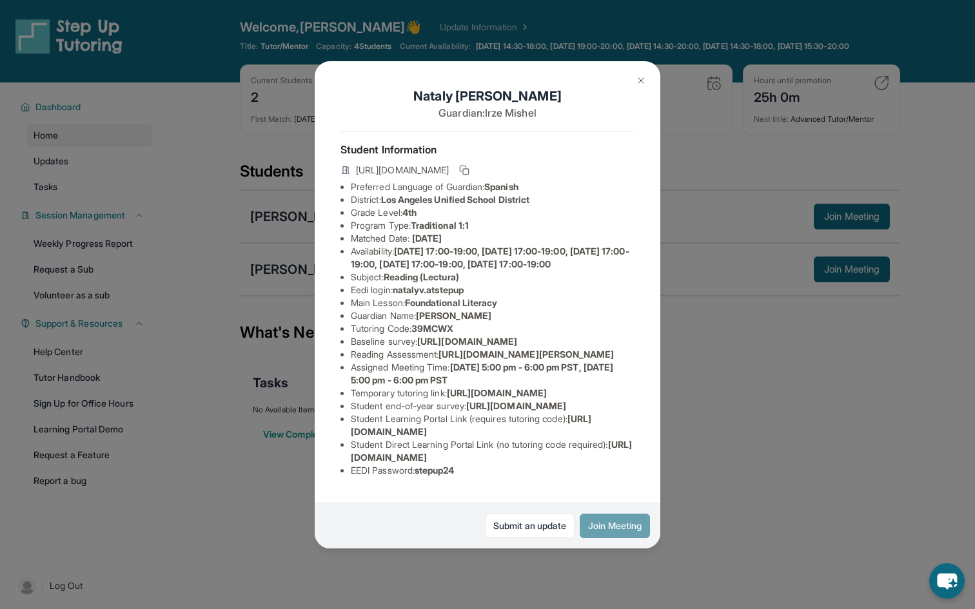
click at [604, 526] on button "Join Meeting" at bounding box center [615, 526] width 70 height 25
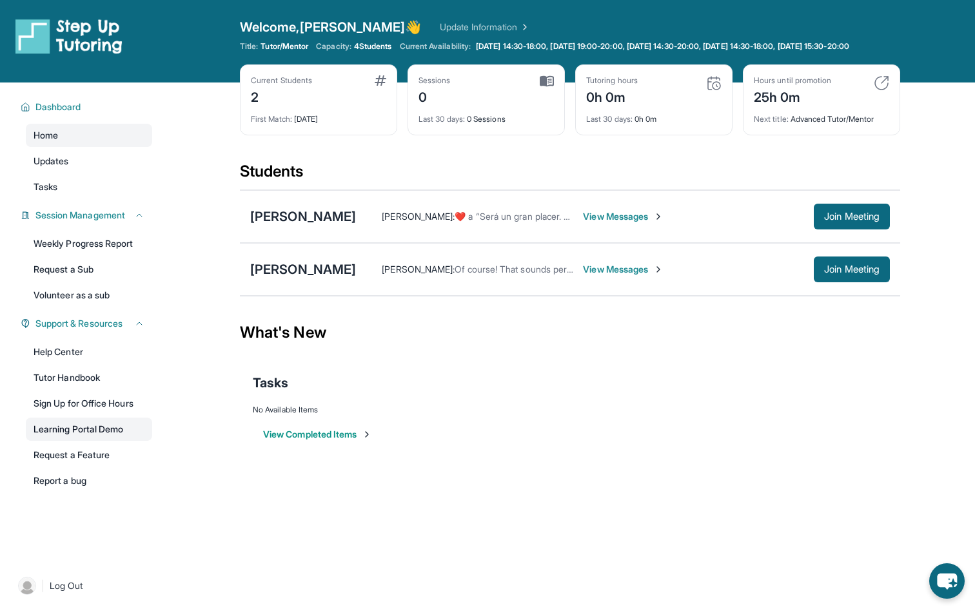
click at [81, 437] on link "Learning Portal Demo" at bounding box center [89, 429] width 126 height 23
